Goal: Information Seeking & Learning: Learn about a topic

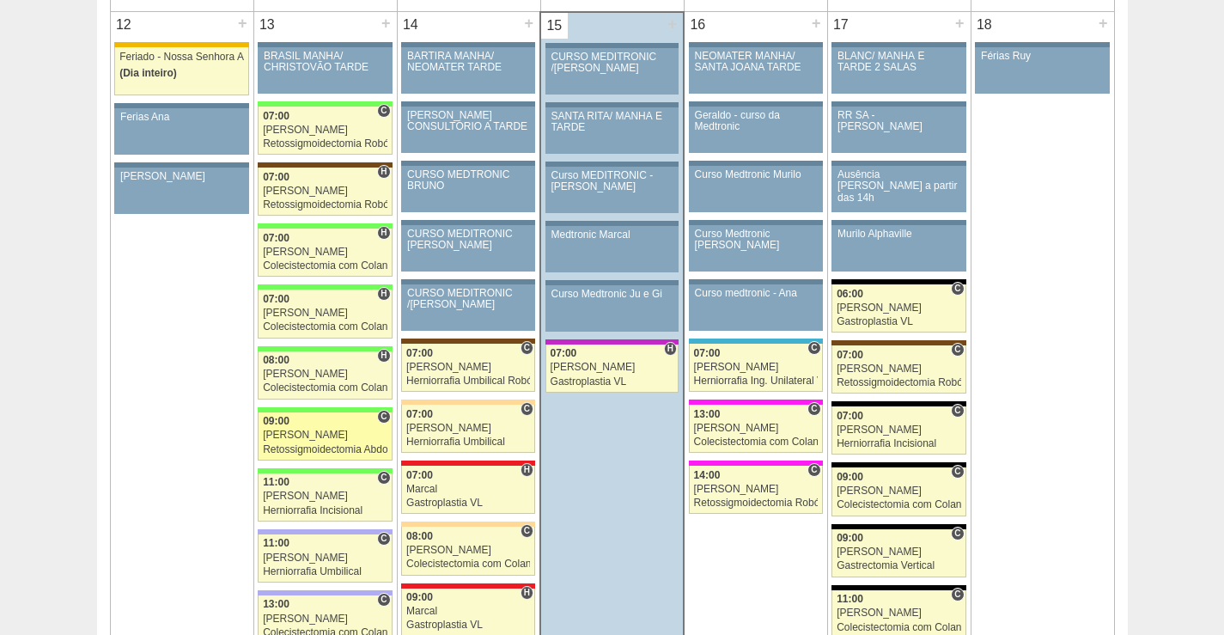
scroll to position [1891, 0]
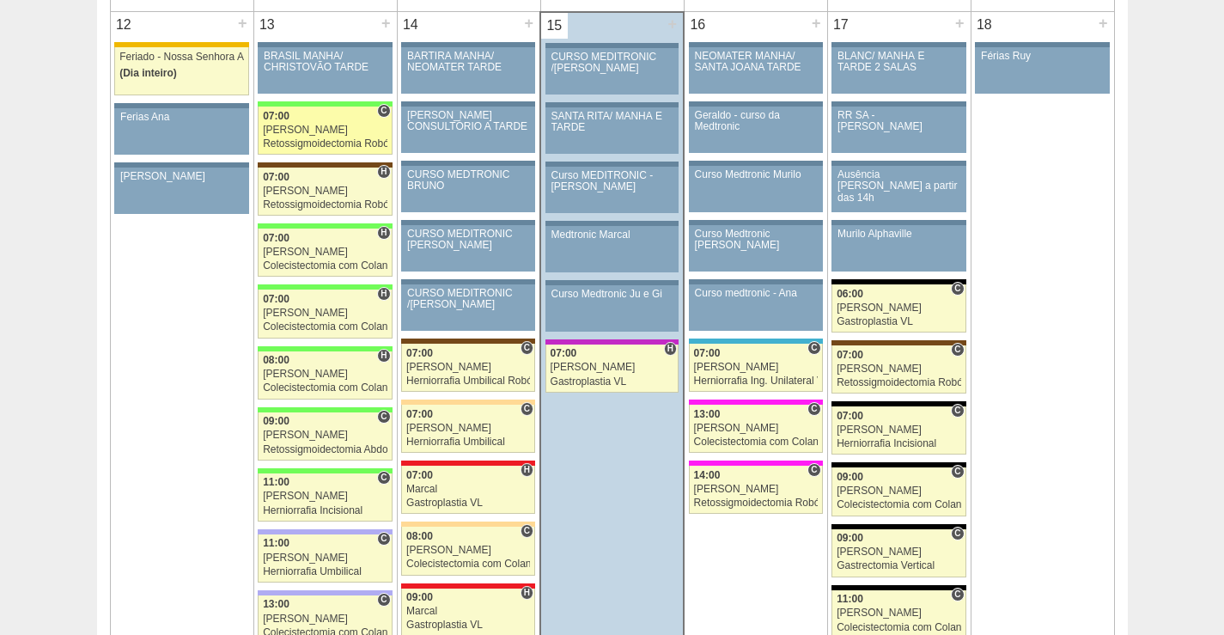
click at [304, 116] on div "07:00" at bounding box center [325, 116] width 125 height 11
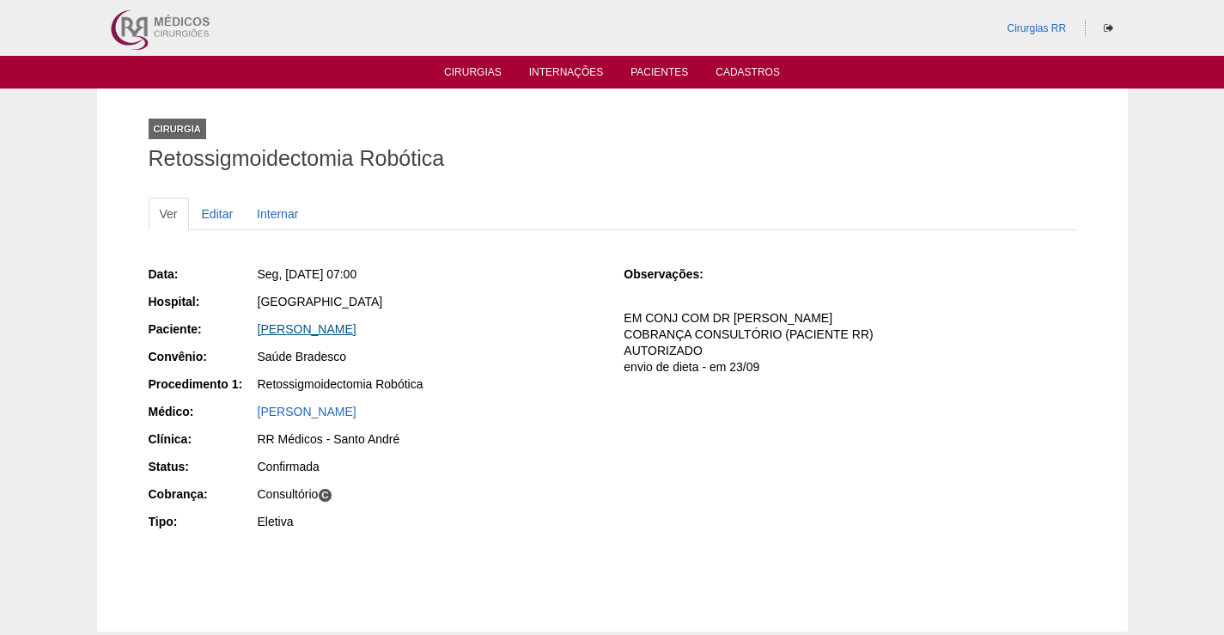
click at [357, 330] on link "[PERSON_NAME]" at bounding box center [307, 329] width 99 height 14
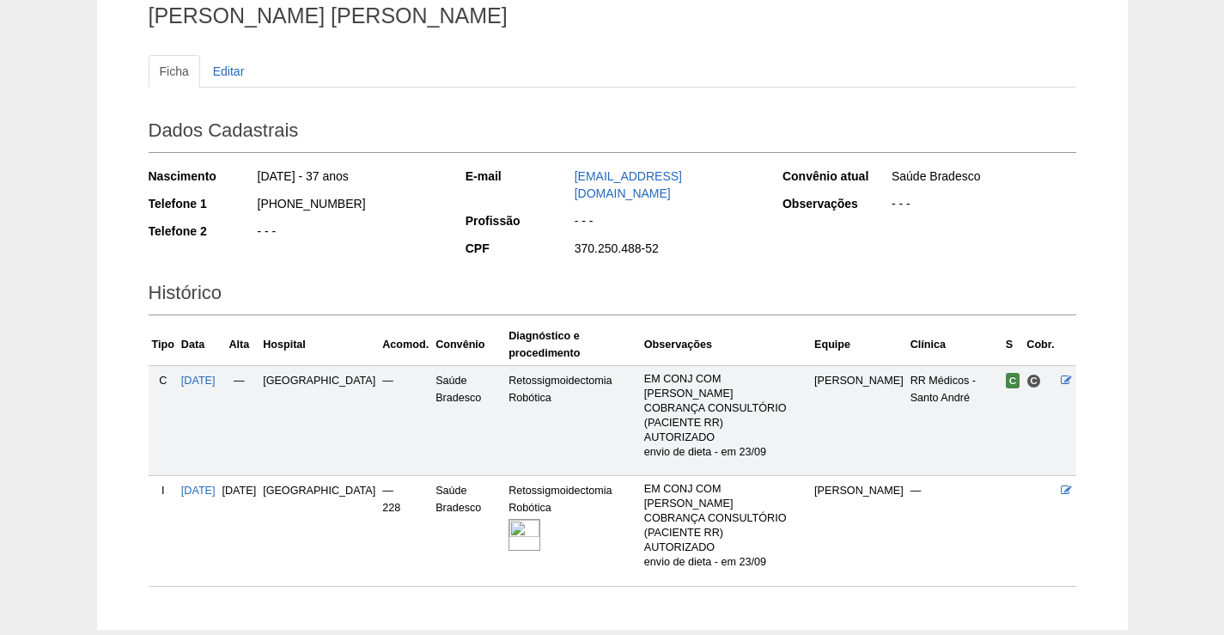
scroll to position [200, 0]
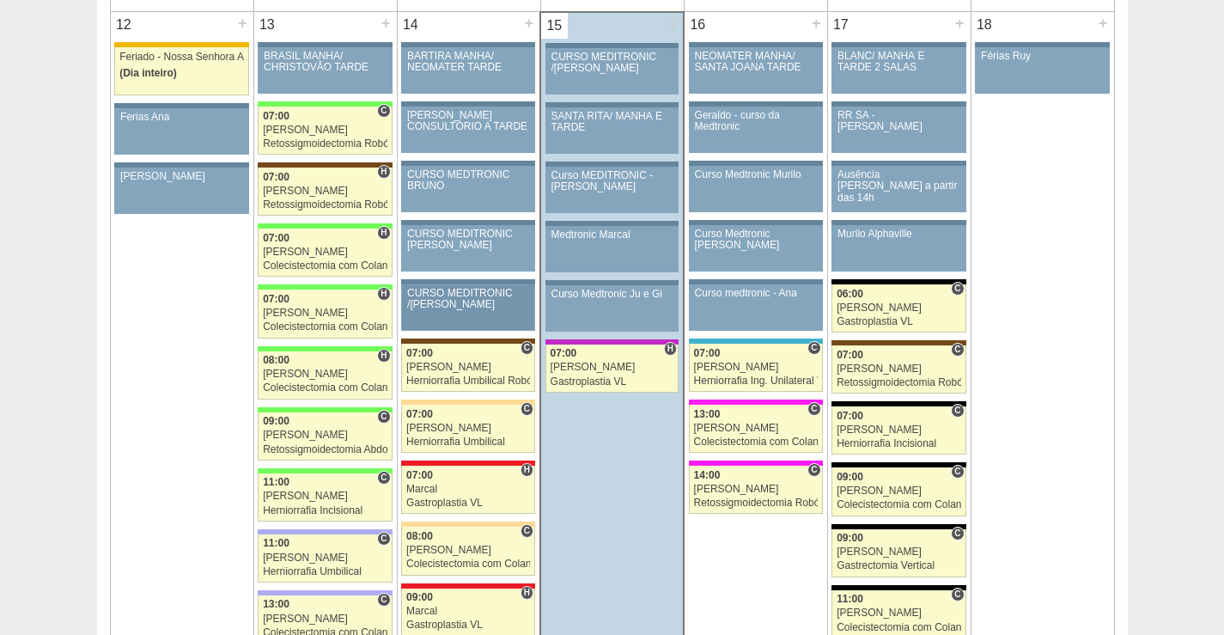
scroll to position [1891, 0]
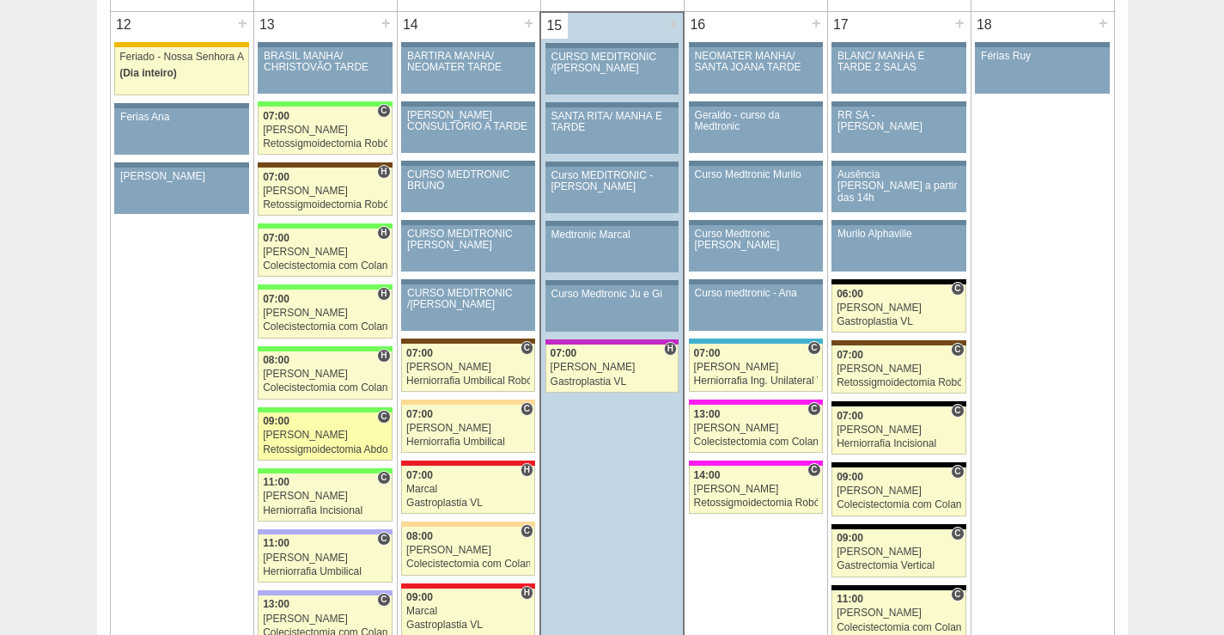
click at [341, 440] on div "[PERSON_NAME]" at bounding box center [325, 435] width 125 height 11
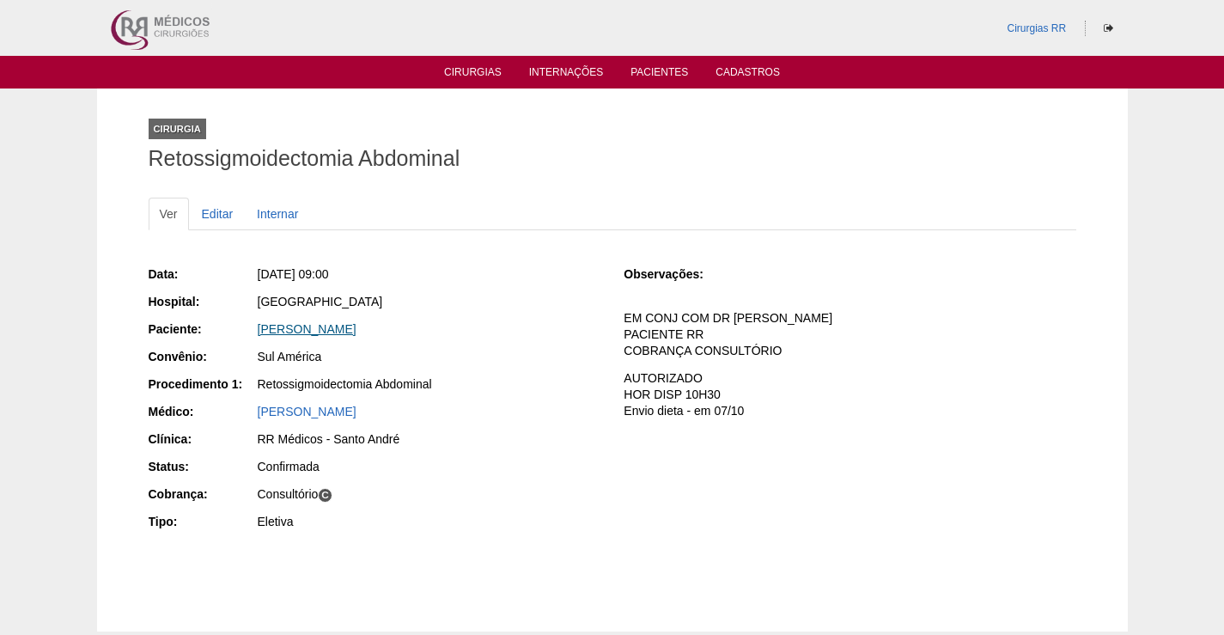
click at [340, 329] on link "MARCIA DOS SANTOS PRADO" at bounding box center [307, 329] width 99 height 14
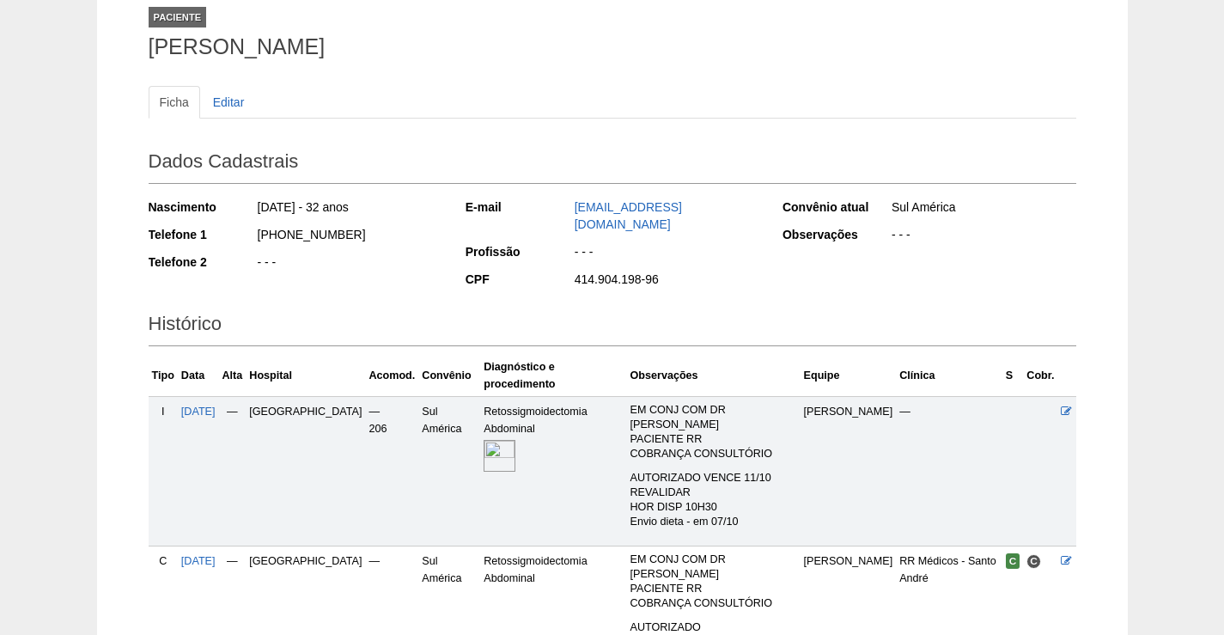
scroll to position [232, 0]
